Goal: Use online tool/utility: Use online tool/utility

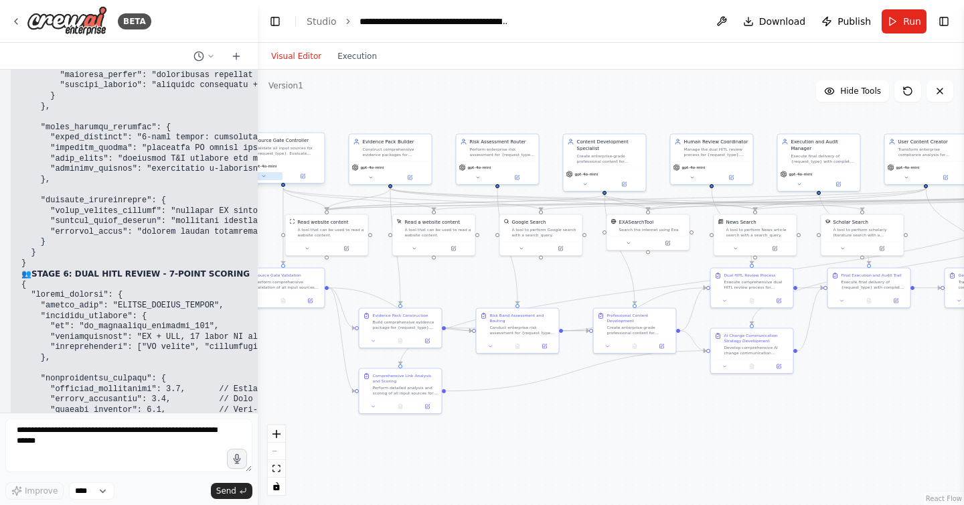
scroll to position [80129, 0]
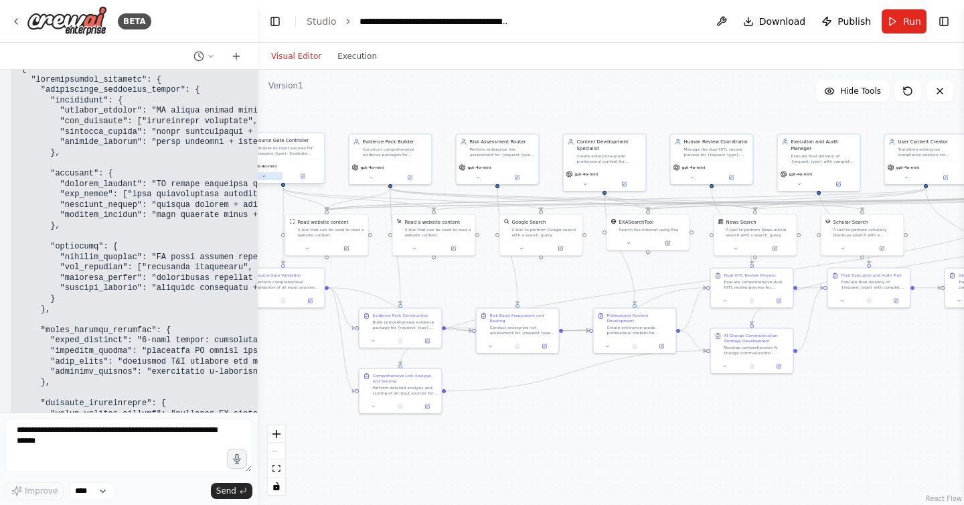
drag, startPoint x: 133, startPoint y: 177, endPoint x: 258, endPoint y: 177, distance: 124.5
click at [258, 177] on div "BETA Here’s a copy-paste, production-minded prompt pack to spin up an agentic w…" at bounding box center [482, 252] width 964 height 505
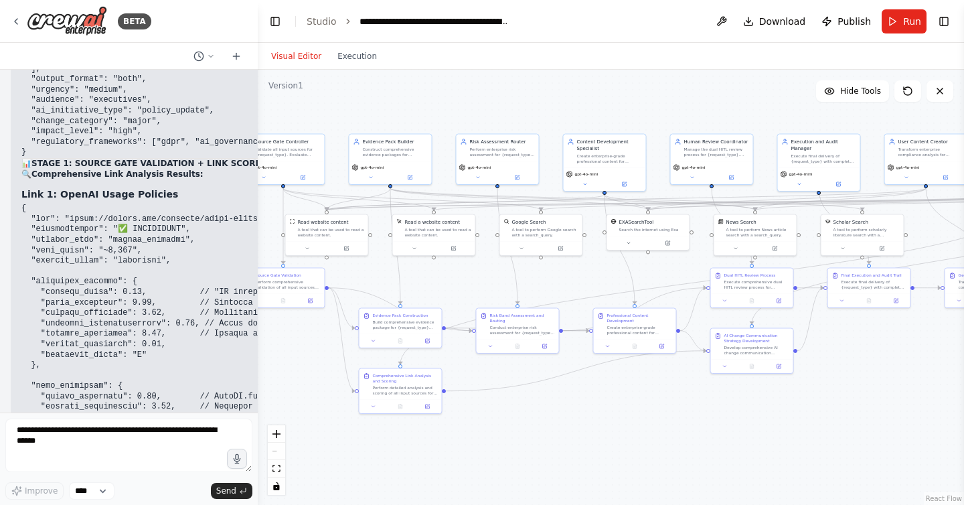
scroll to position [77129, 0]
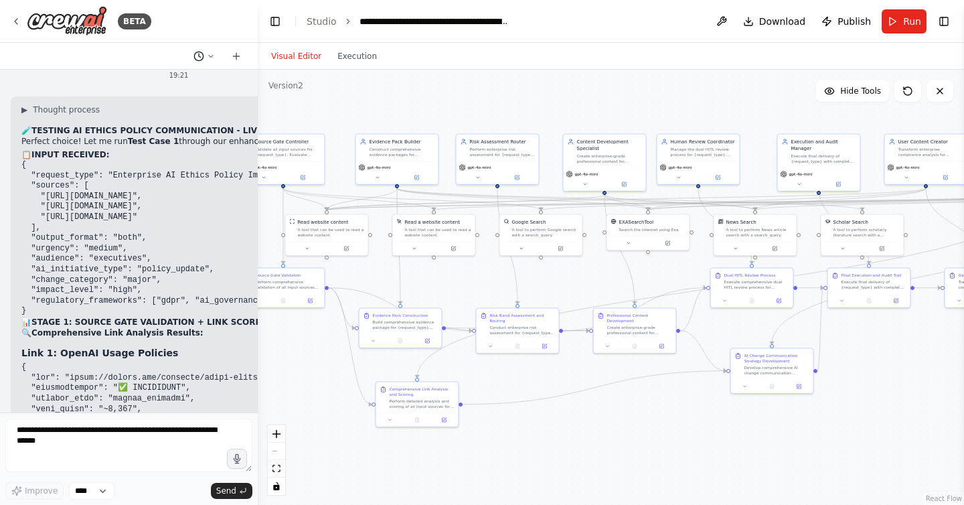
click at [214, 55] on icon at bounding box center [211, 56] width 8 height 8
click at [152, 83] on span "test the 1st case" at bounding box center [152, 83] width 99 height 11
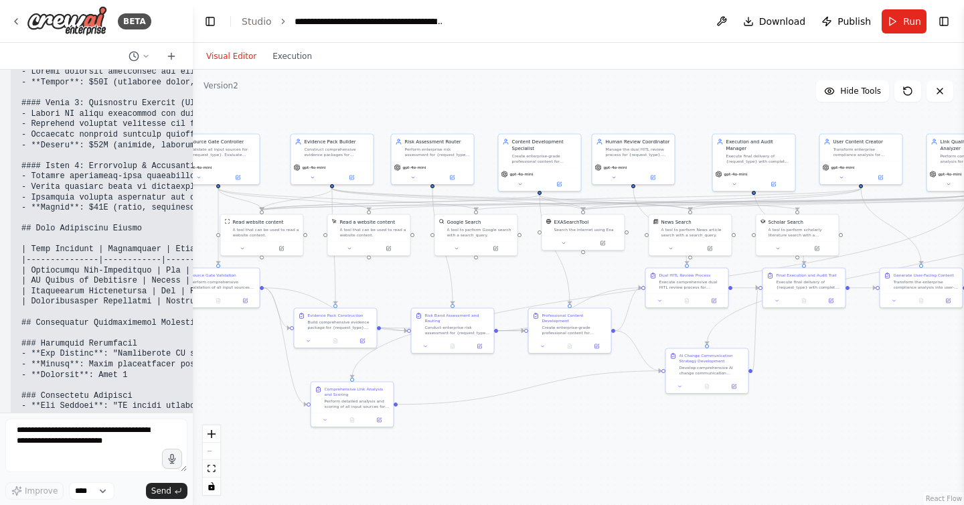
scroll to position [84026, 0]
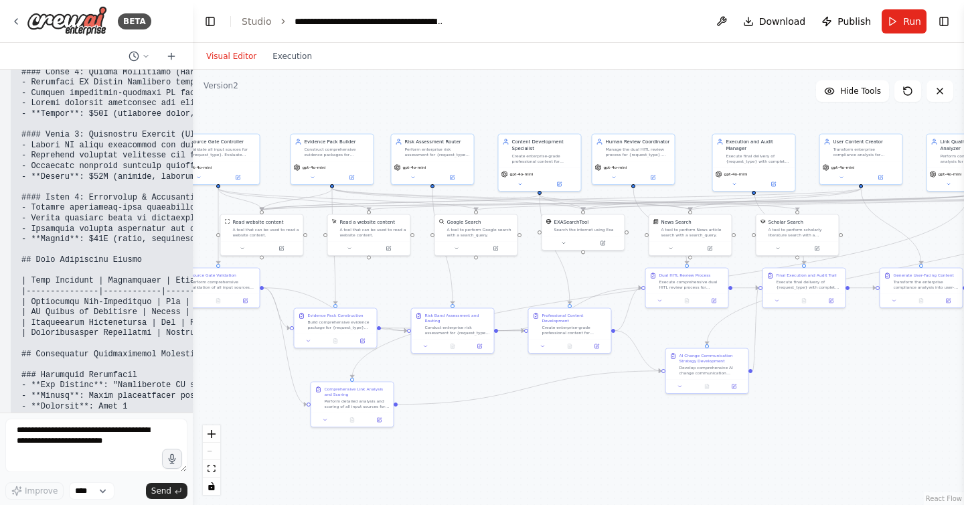
drag, startPoint x: 254, startPoint y: 122, endPoint x: 193, endPoint y: 121, distance: 60.9
click at [193, 121] on div "BETA Here’s a copy-paste, production-minded prompt pack to spin up an agentic w…" at bounding box center [482, 252] width 964 height 505
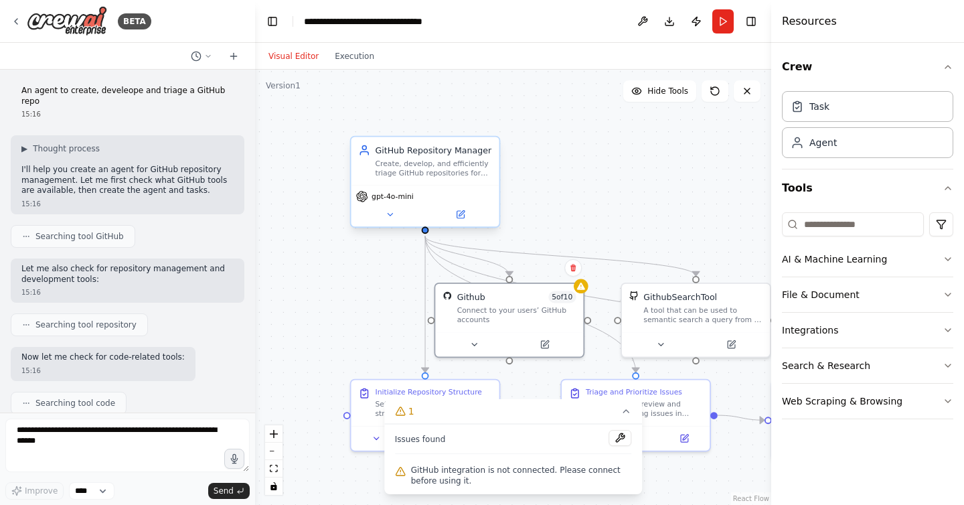
scroll to position [1173, 0]
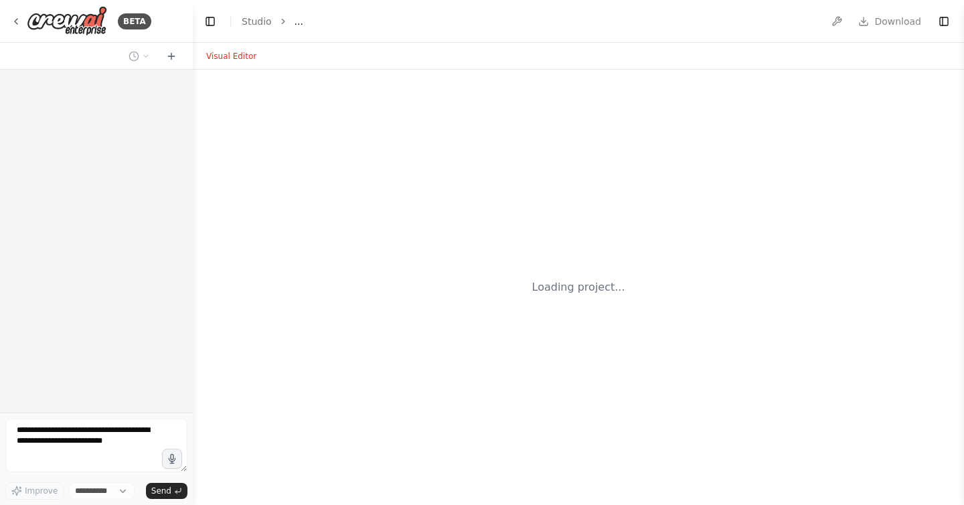
select select "****"
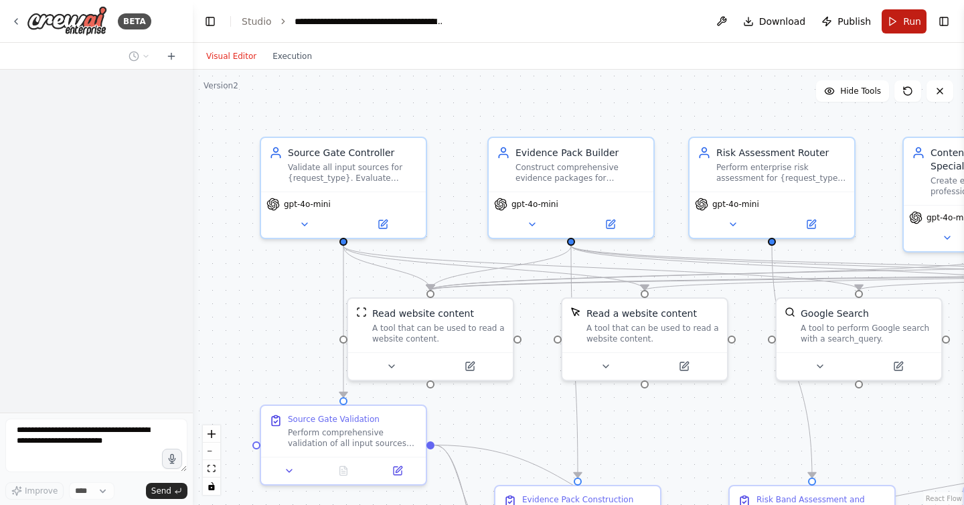
click at [900, 19] on button "Run" at bounding box center [904, 21] width 45 height 24
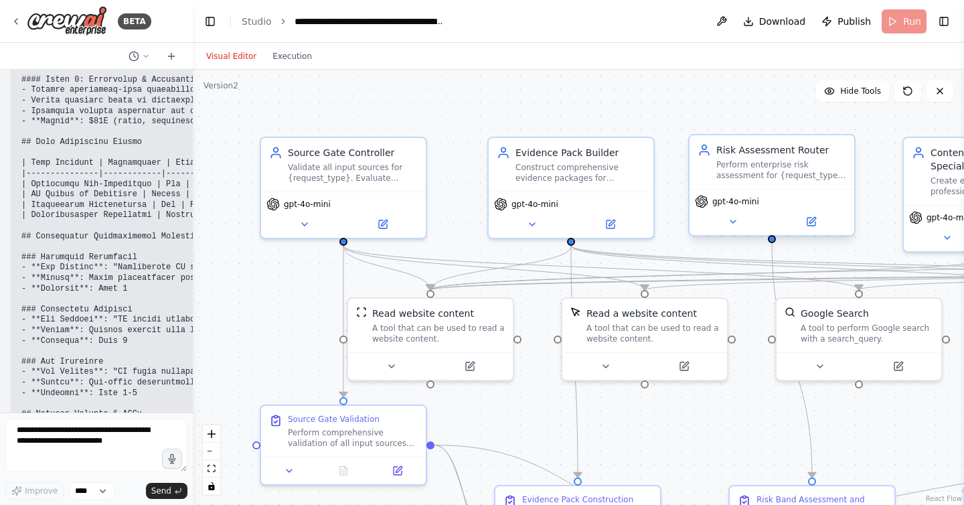
scroll to position [84047, 0]
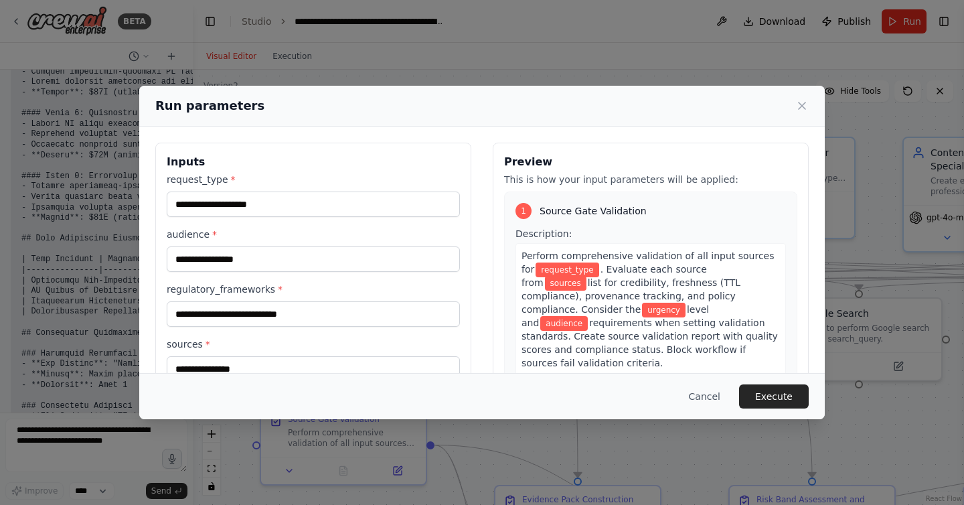
click at [550, 45] on div "Run parameters Inputs request_type * audience * regulatory_frameworks * sources…" at bounding box center [482, 252] width 964 height 505
